Goal: Information Seeking & Learning: Stay updated

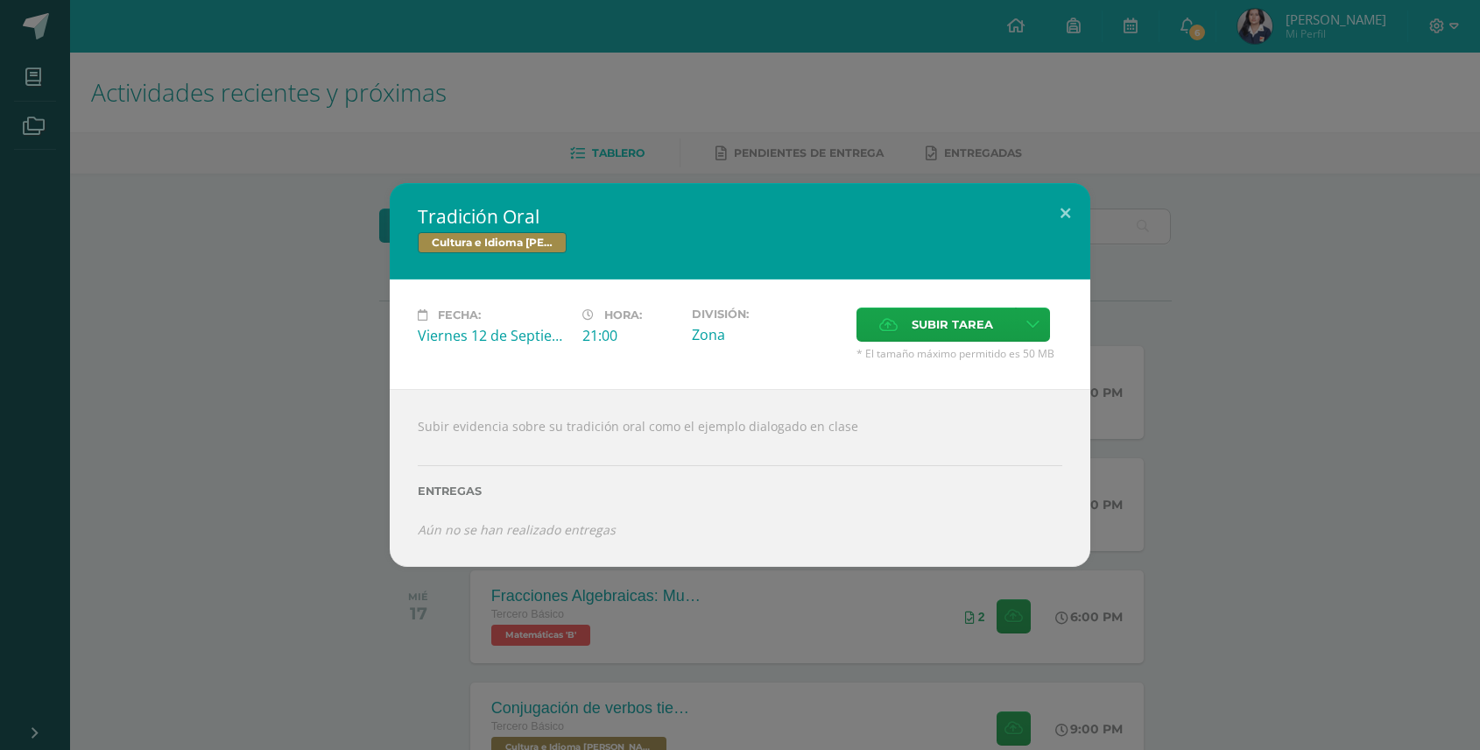
scroll to position [124, 0]
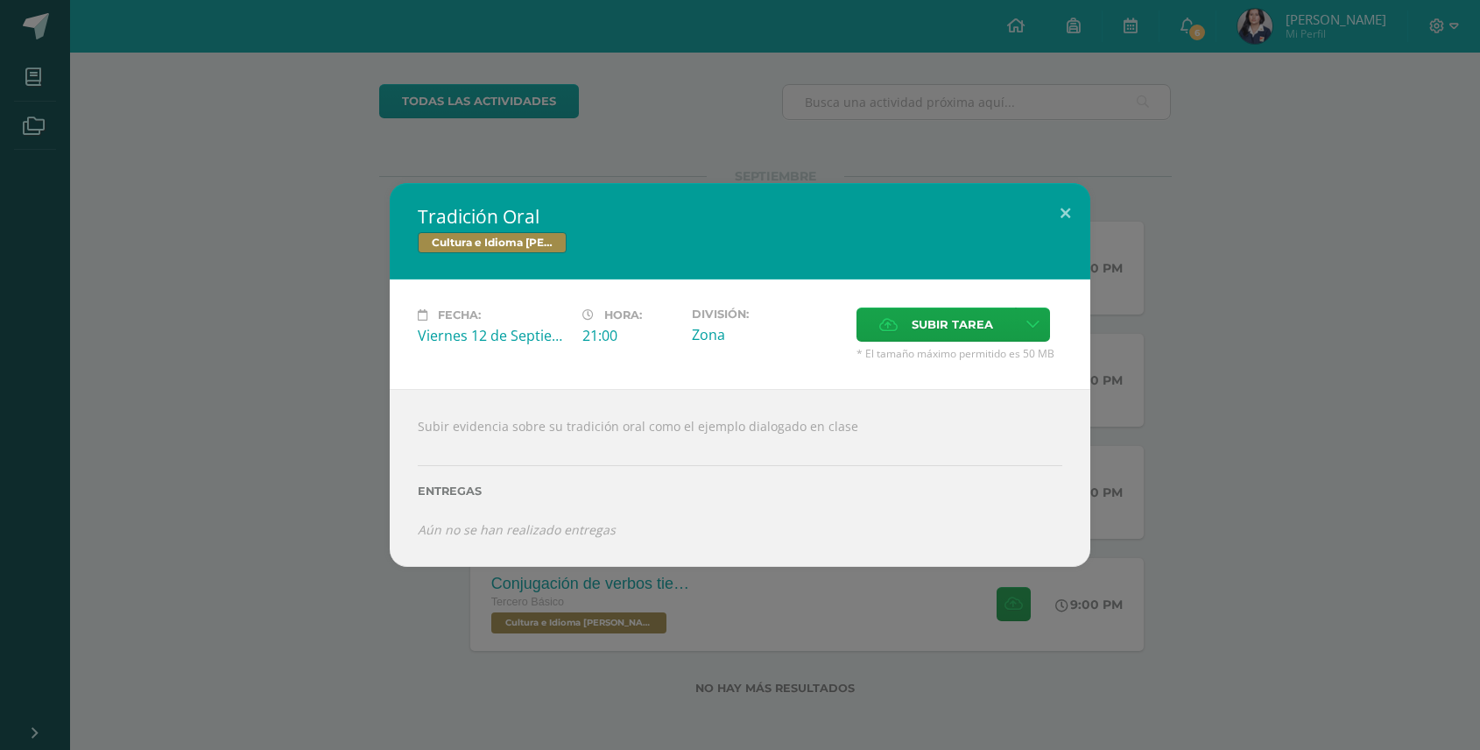
click at [1197, 59] on div "Tradición Oral Cultura e Idioma Maya Garífuna o Xinca Fecha: [DATE] Hora: 21:00…" at bounding box center [740, 375] width 1480 height 750
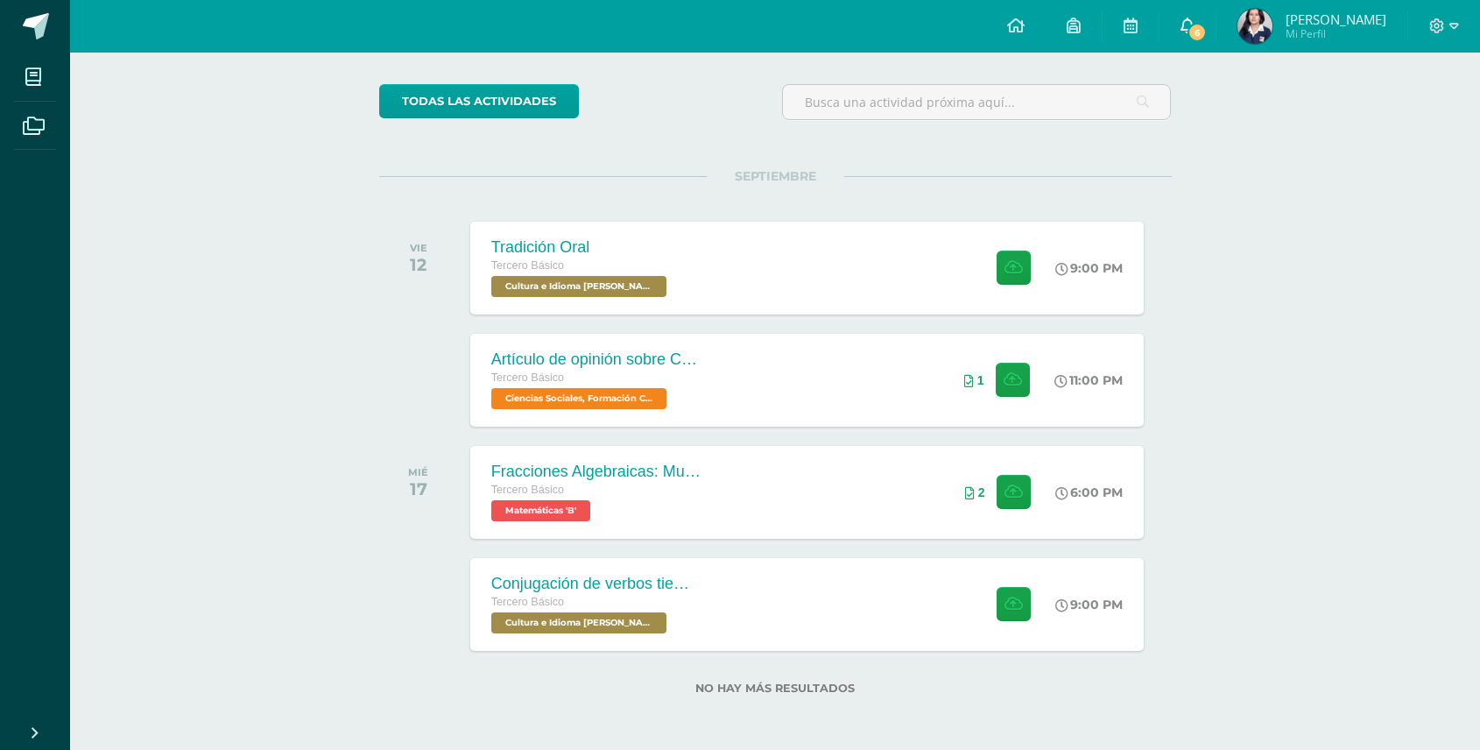
click at [1190, 26] on span "6" at bounding box center [1197, 32] width 19 height 19
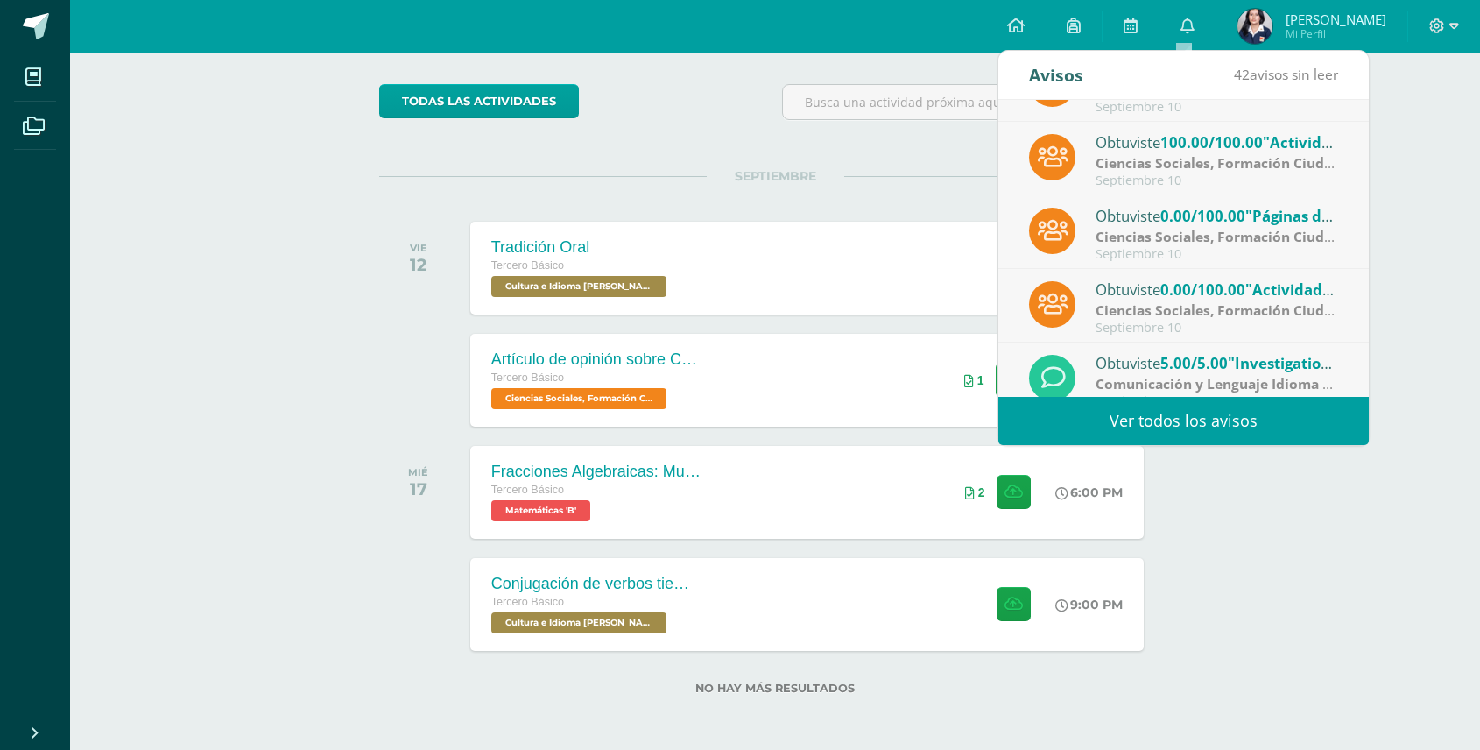
scroll to position [123, 0]
click at [1175, 241] on strong "Ciencias Sociales, Formación Ciudadana e Interculturalidad" at bounding box center [1296, 238] width 401 height 19
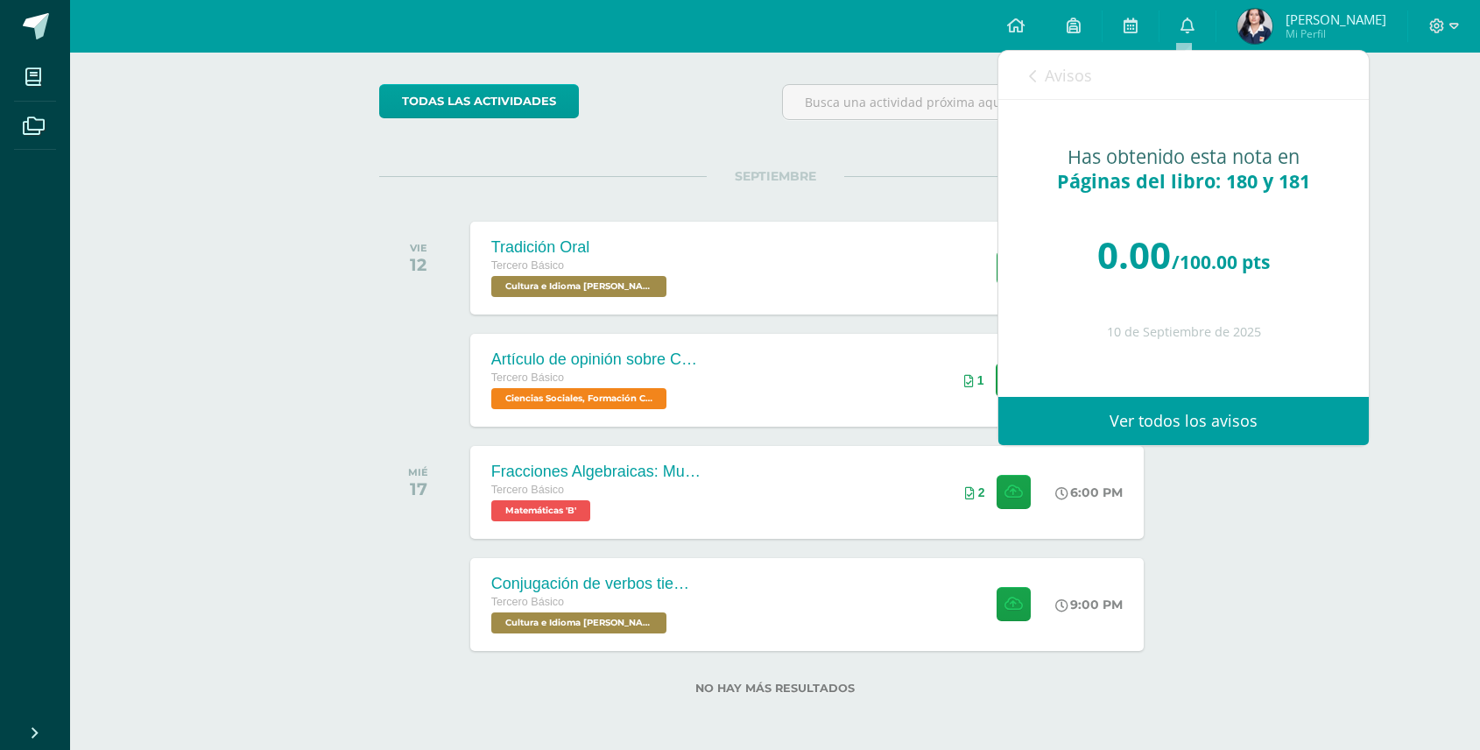
click at [1034, 71] on icon at bounding box center [1032, 76] width 7 height 14
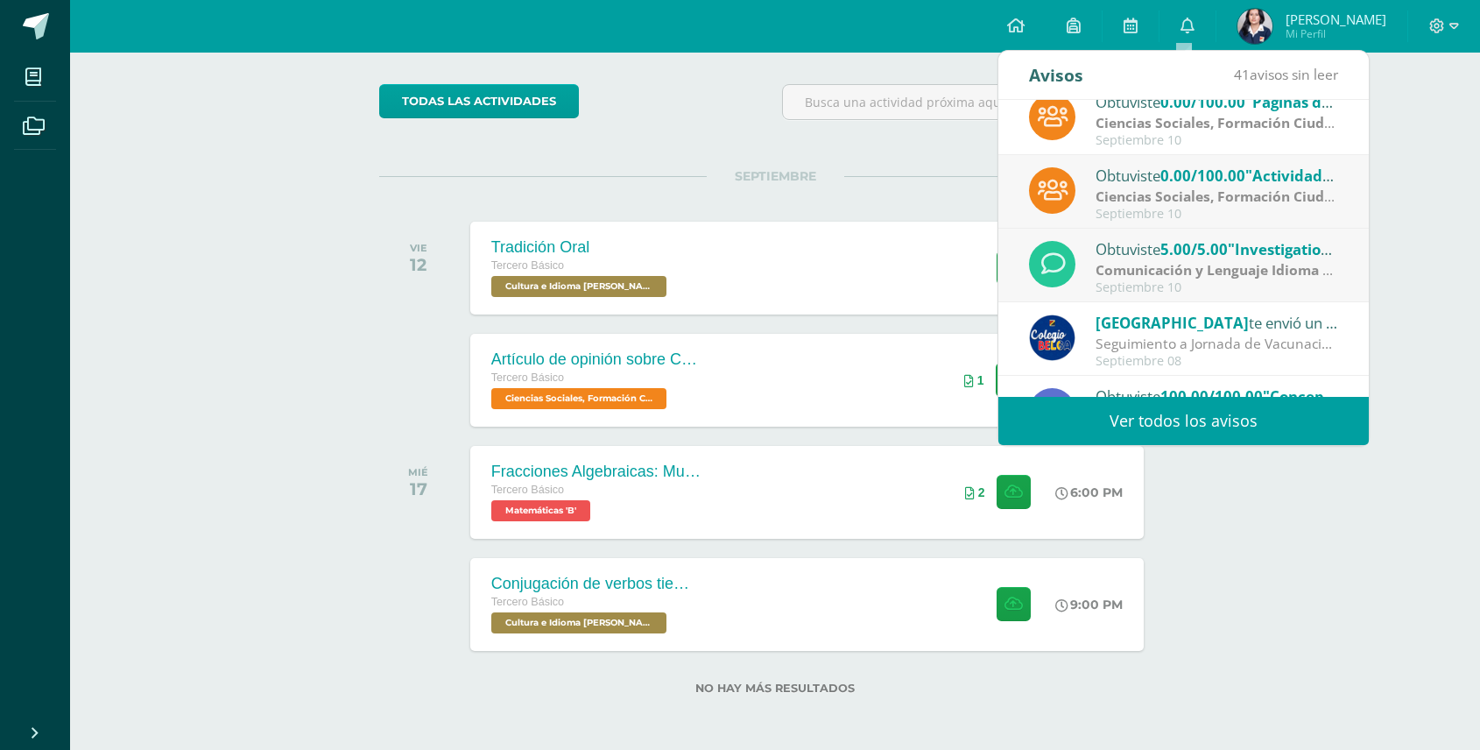
scroll to position [238, 0]
click at [1190, 273] on strong "Comunicación y Lenguaje Idioma Extranjero Inglés" at bounding box center [1267, 270] width 342 height 19
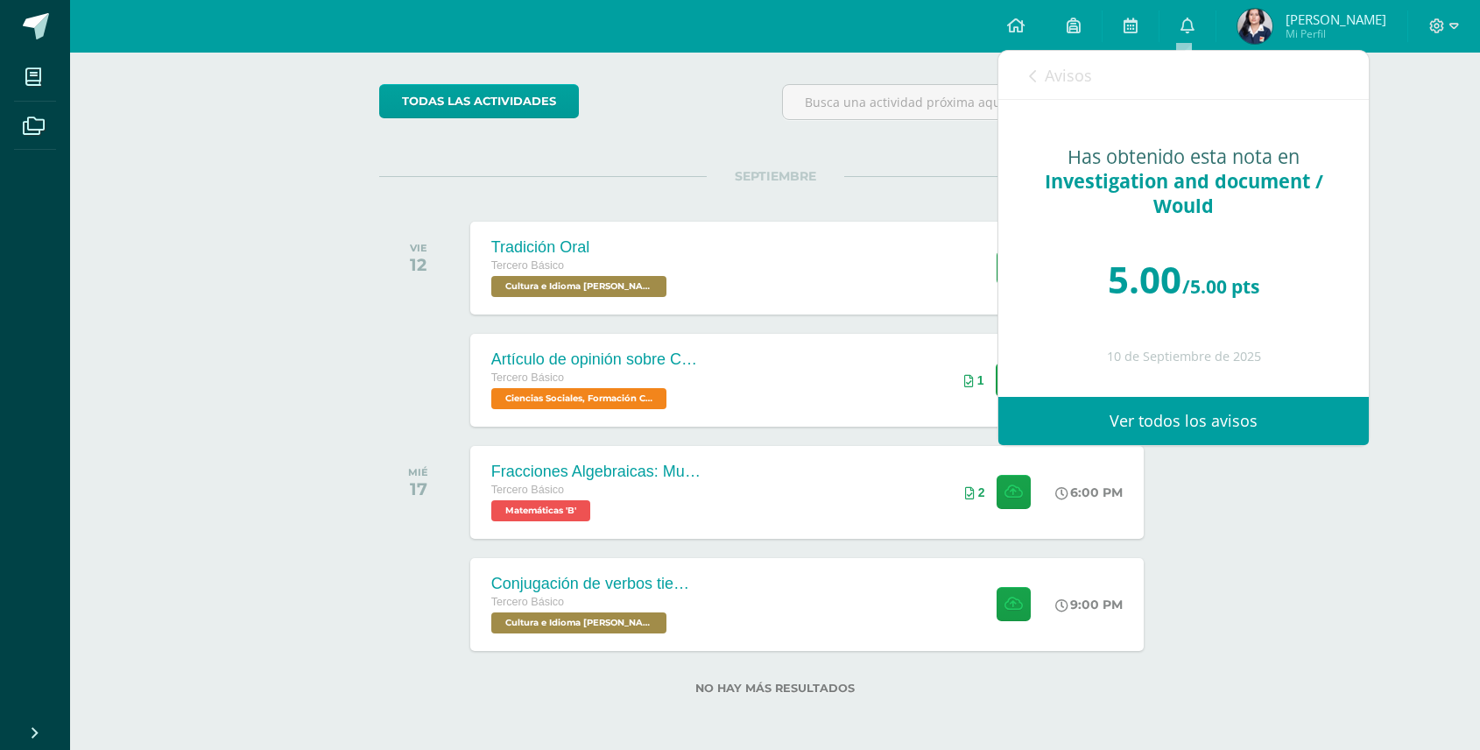
click at [1041, 75] on link "Avisos" at bounding box center [1060, 76] width 63 height 50
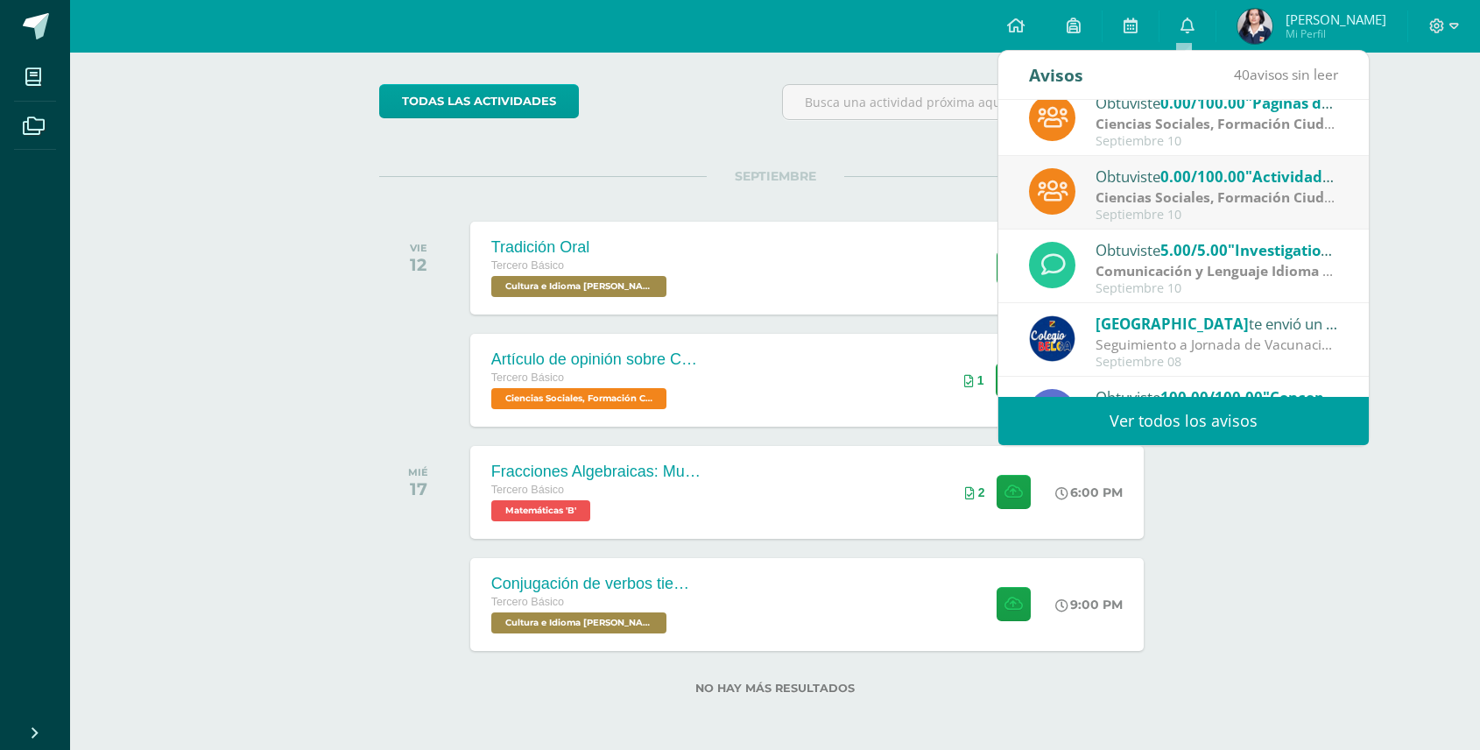
click at [1169, 214] on div "Septiembre 10" at bounding box center [1217, 215] width 243 height 15
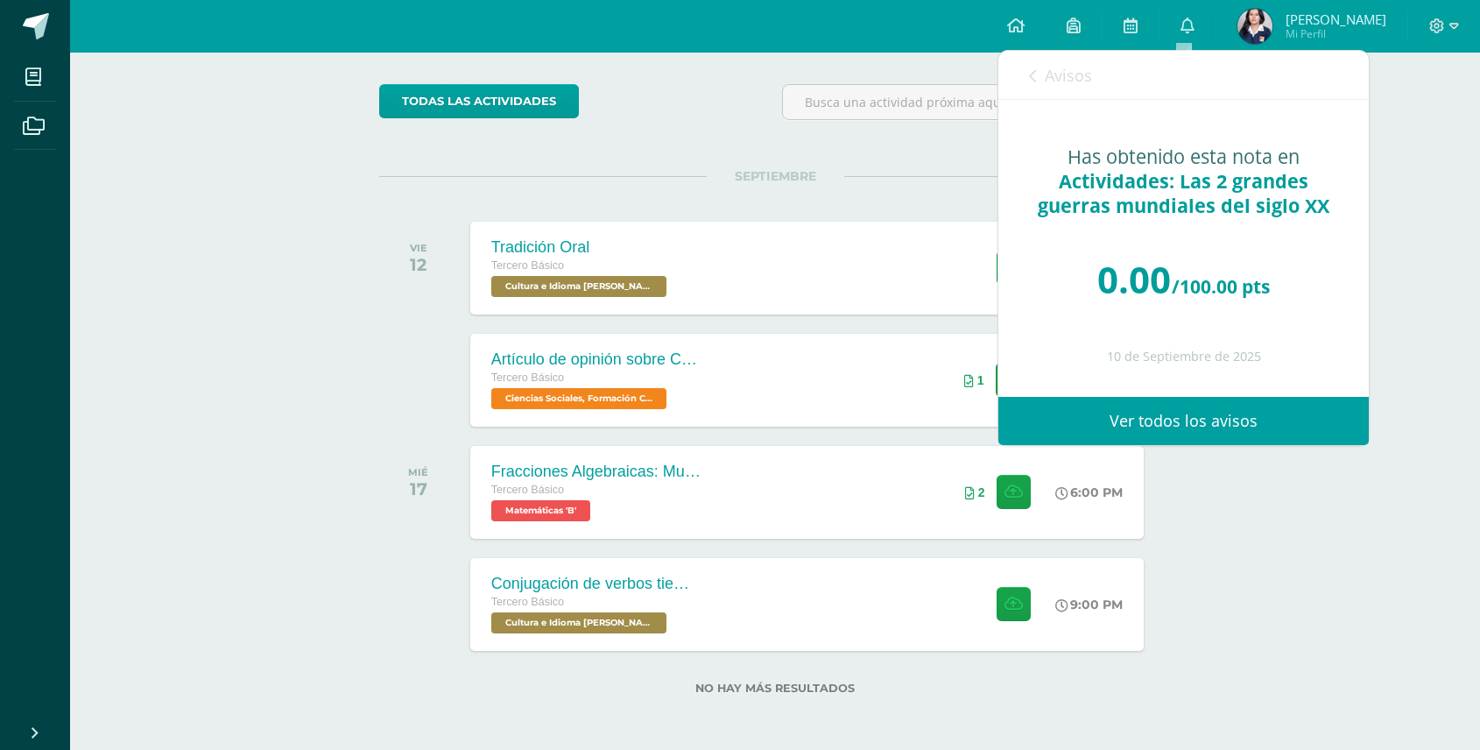
click at [1027, 74] on div "Avisos 39 avisos sin leer Avisos" at bounding box center [1184, 75] width 370 height 49
click at [1037, 76] on link "Avisos" at bounding box center [1060, 76] width 63 height 50
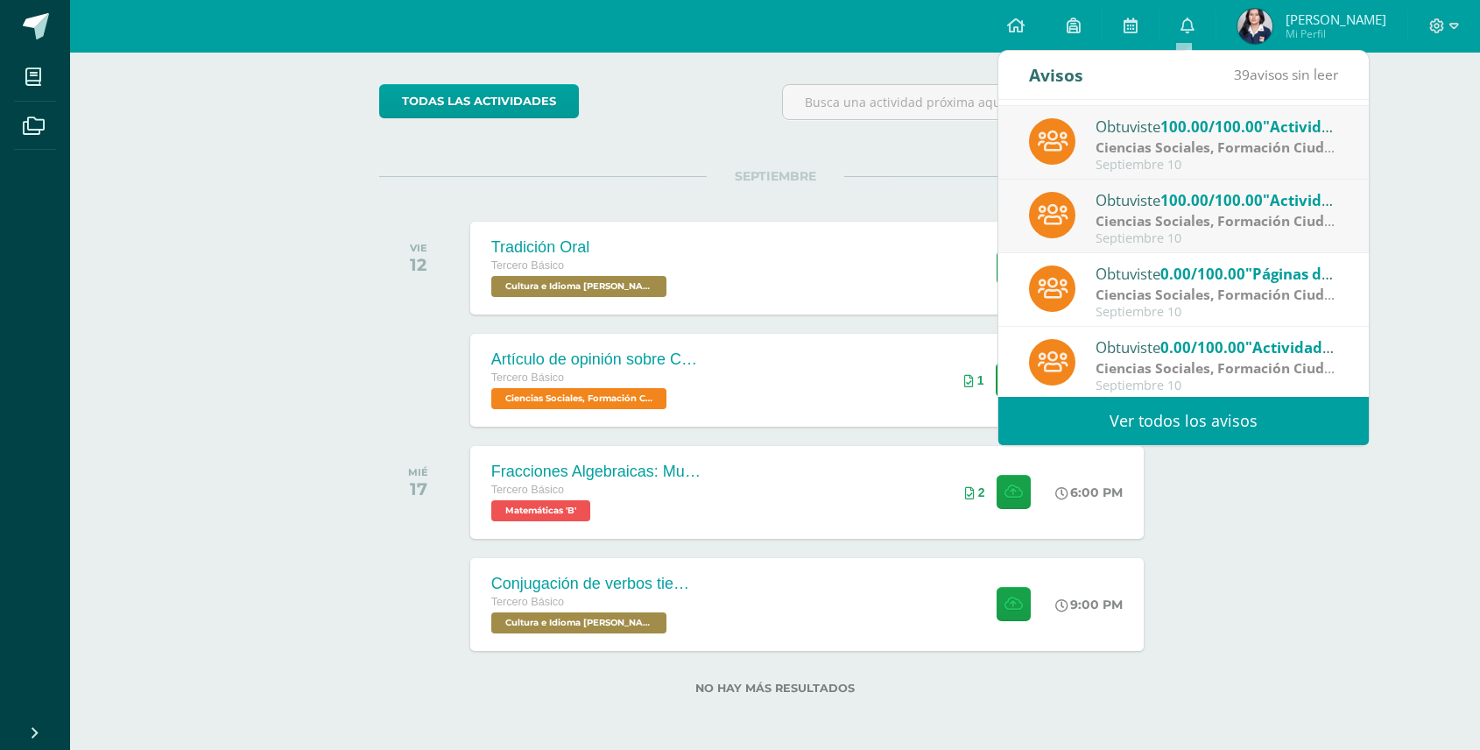
scroll to position [0, 0]
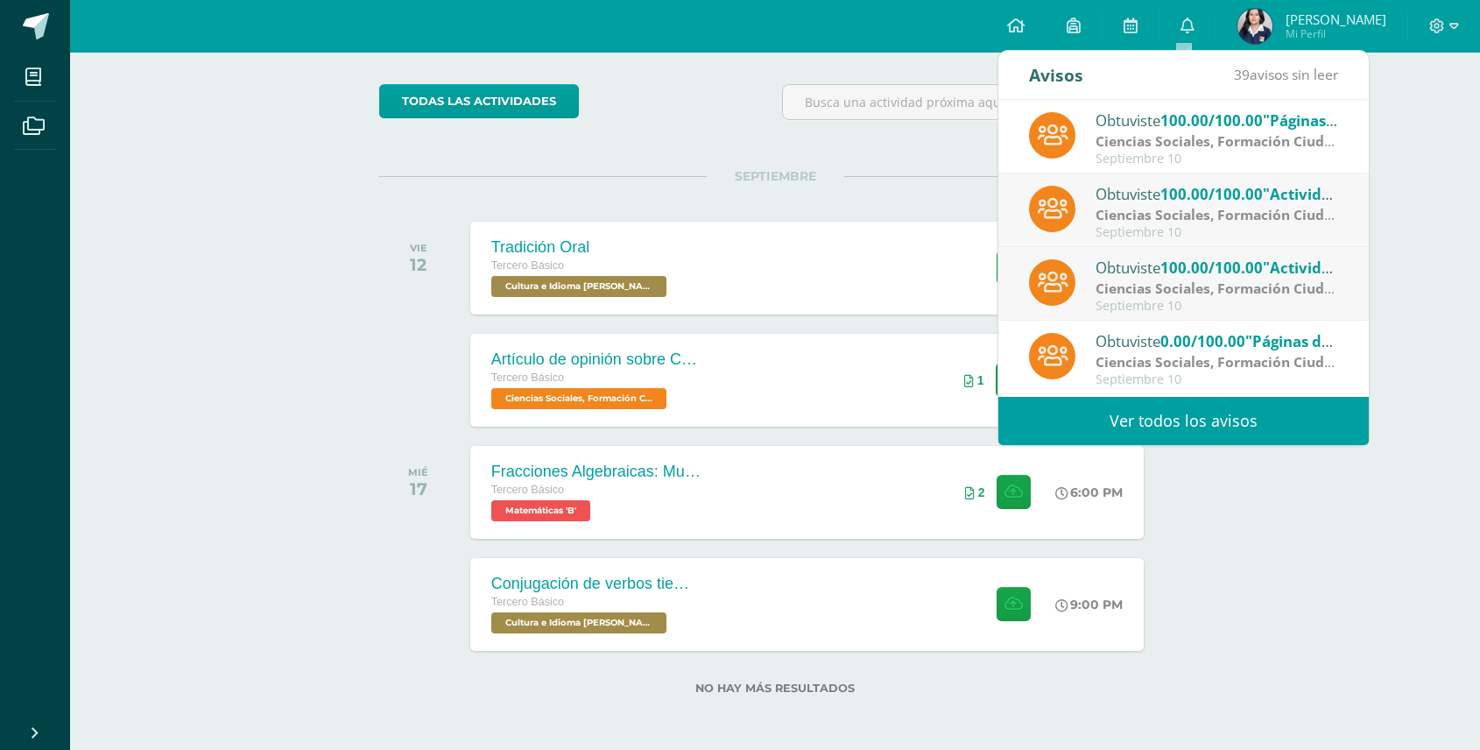
click at [1197, 216] on strong "Ciencias Sociales, Formación Ciudadana e Interculturalidad" at bounding box center [1296, 214] width 401 height 19
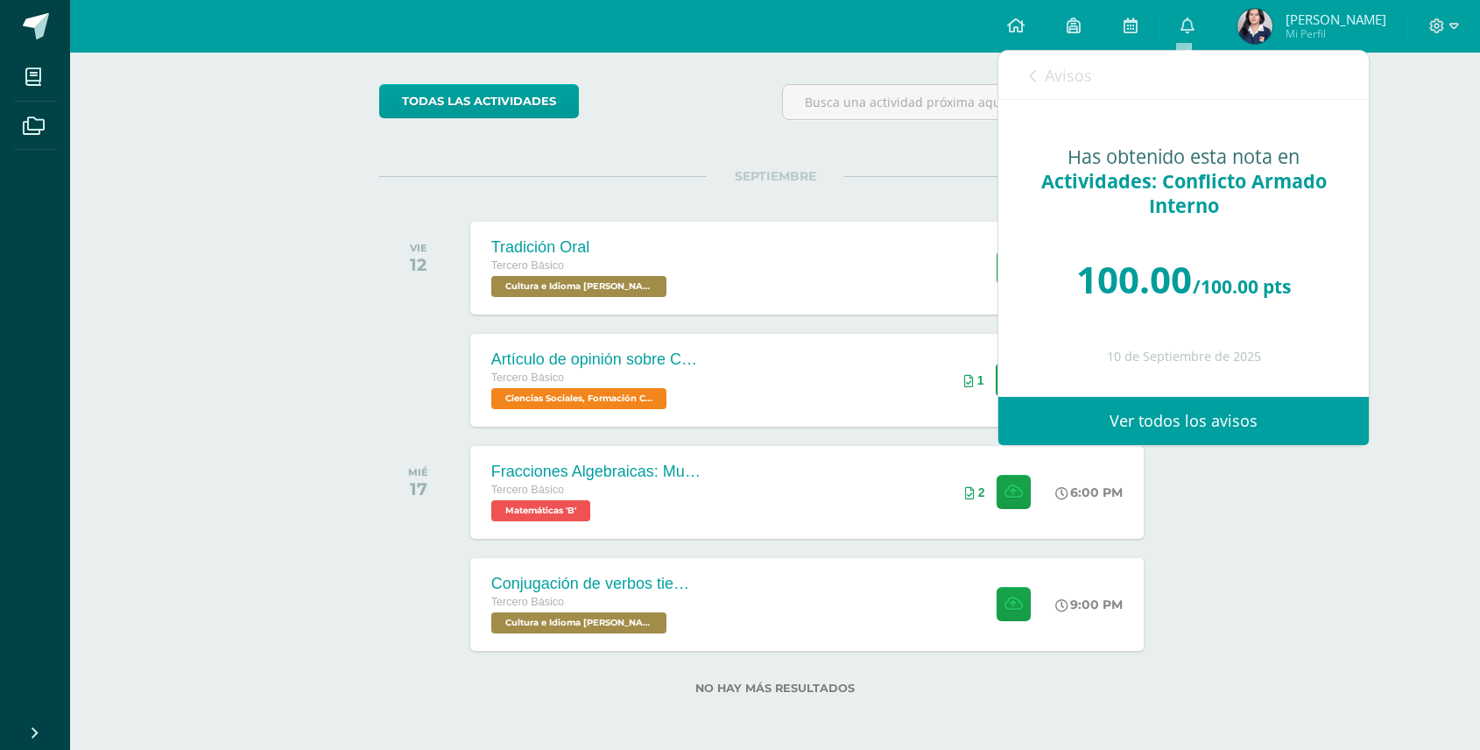
click at [1038, 79] on link "Avisos" at bounding box center [1060, 76] width 63 height 50
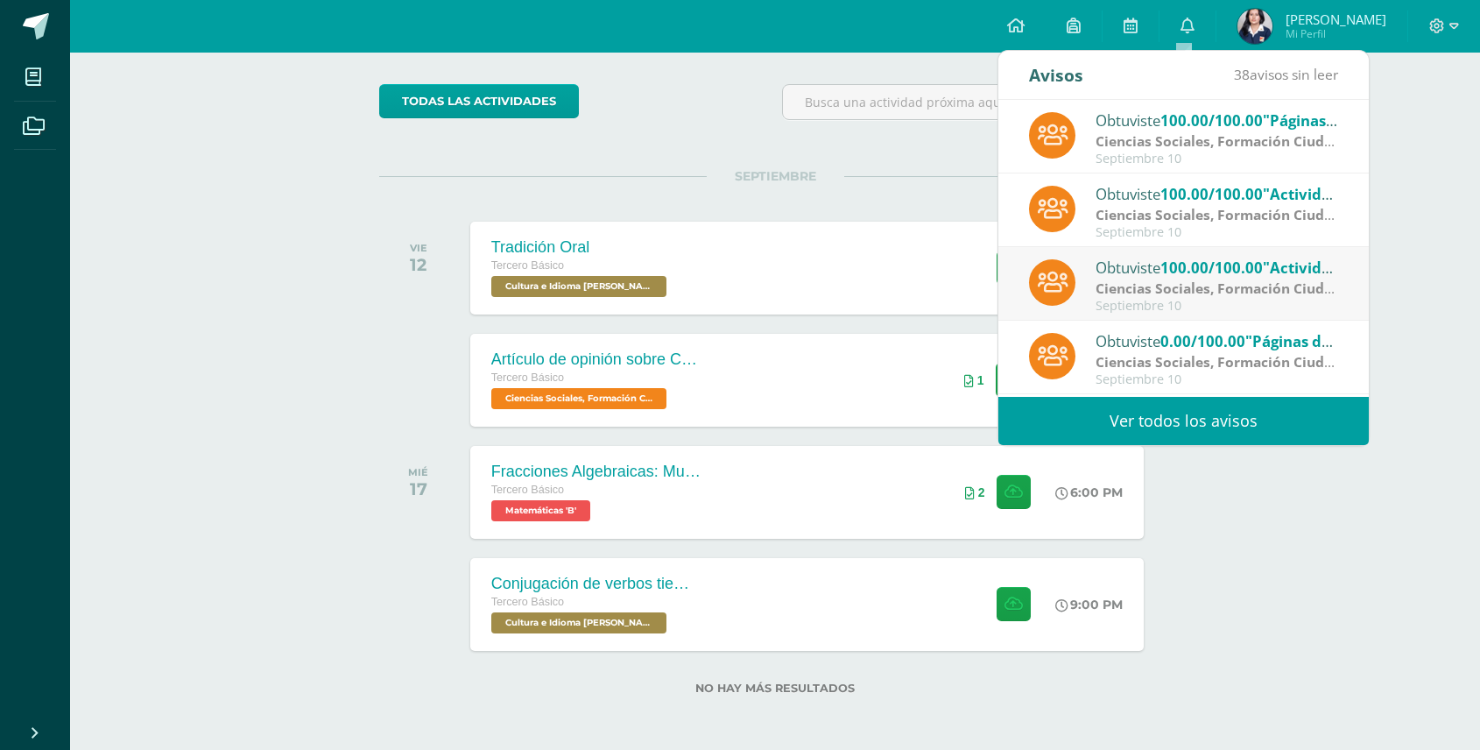
click at [1161, 282] on strong "Ciencias Sociales, Formación Ciudadana e Interculturalidad" at bounding box center [1296, 288] width 401 height 19
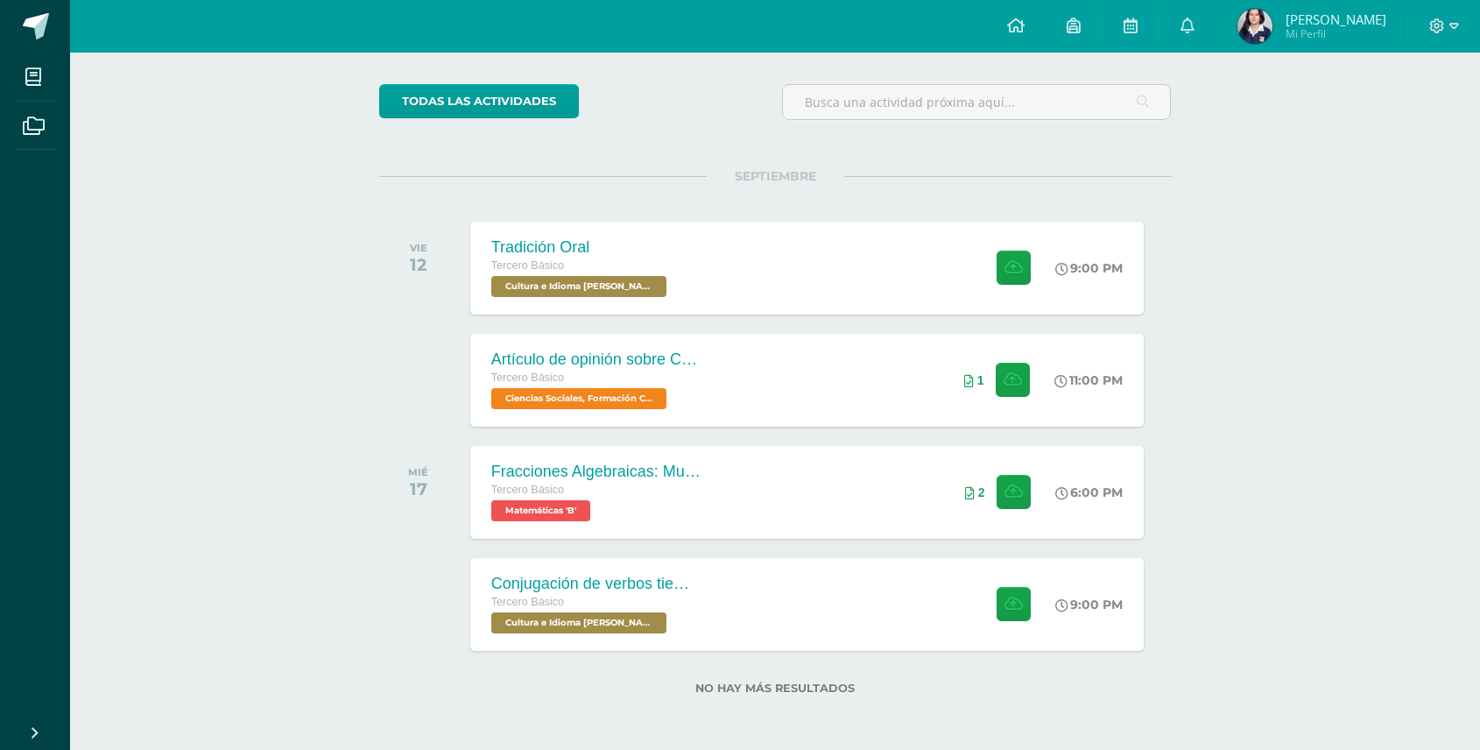
click at [1457, 296] on div "Actividades recientes y próximas Tablero Pendientes de entrega Entregadas todas…" at bounding box center [775, 339] width 1410 height 822
